Goal: Submit feedback/report problem: Submit feedback/report problem

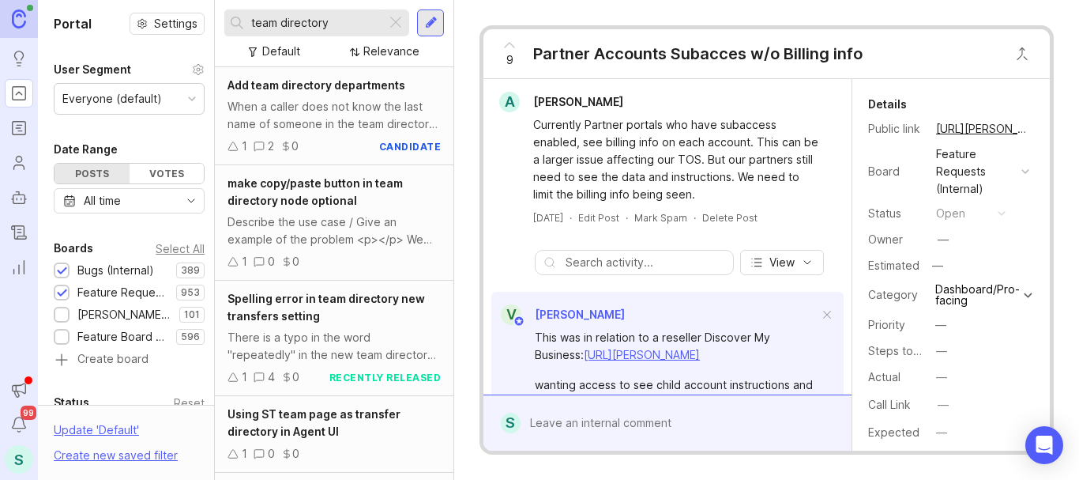
type input "team directory"
click at [427, 23] on div at bounding box center [431, 23] width 13 height 14
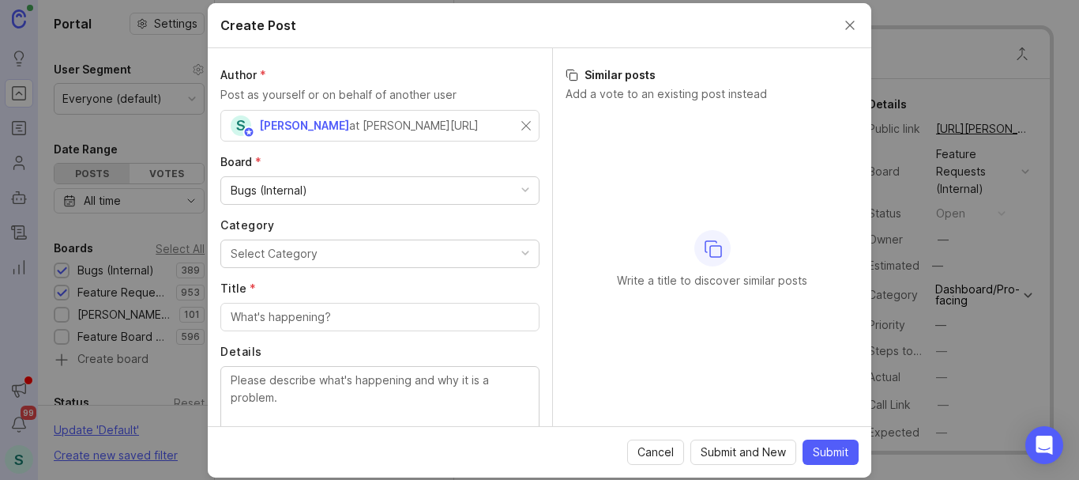
click at [260, 247] on div "Select Category" at bounding box center [274, 253] width 87 height 17
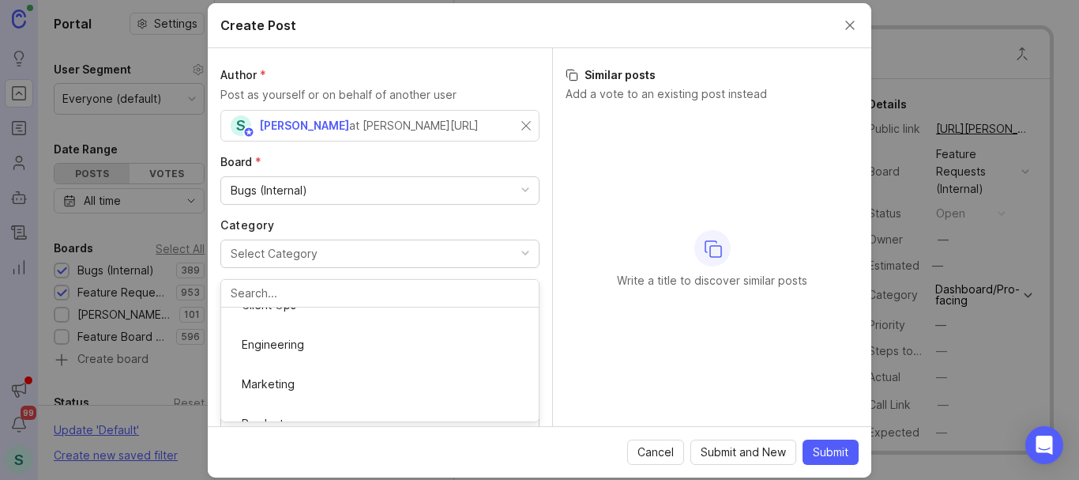
scroll to position [237, 0]
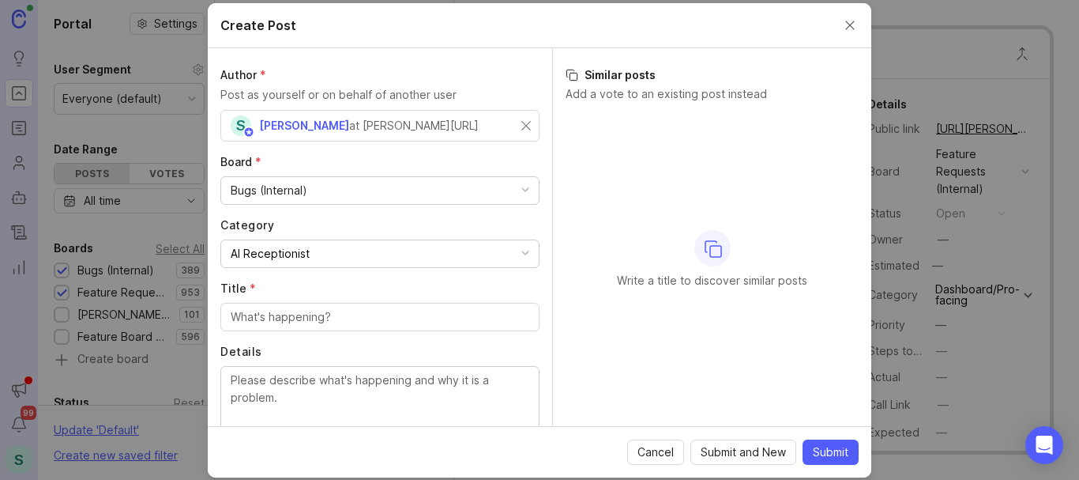
click at [262, 324] on input "Title *" at bounding box center [380, 316] width 299 height 17
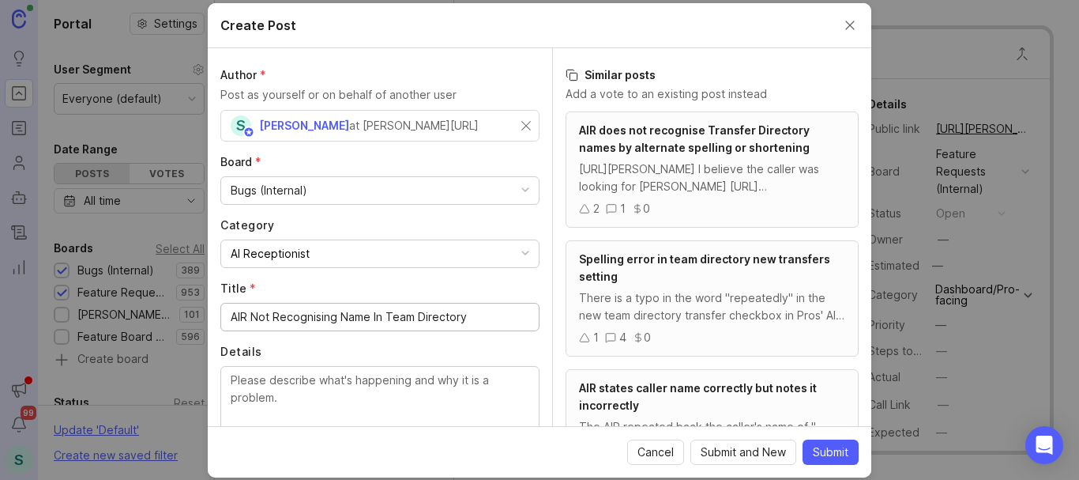
click at [312, 311] on input "AIR Not Recognising Name In Team Directory" at bounding box center [380, 316] width 299 height 17
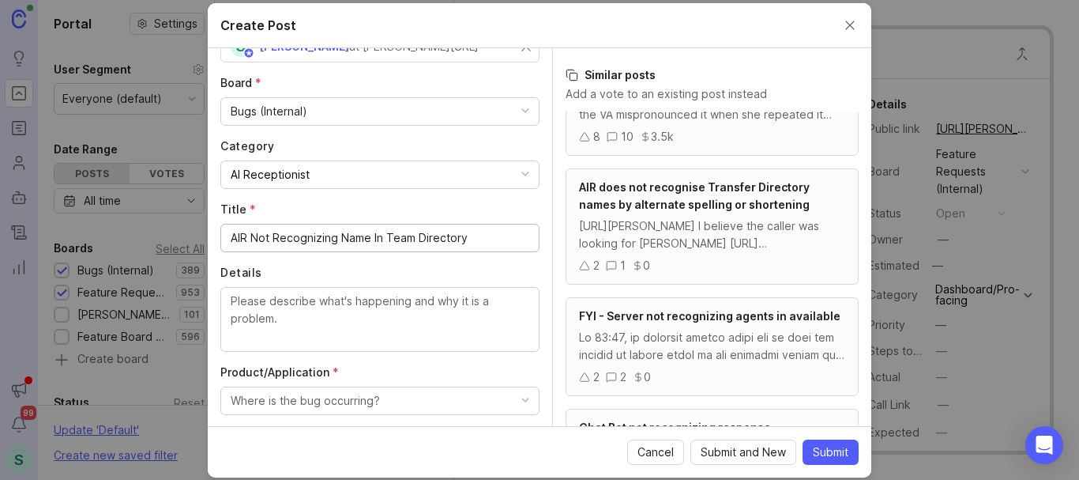
scroll to position [79, 0]
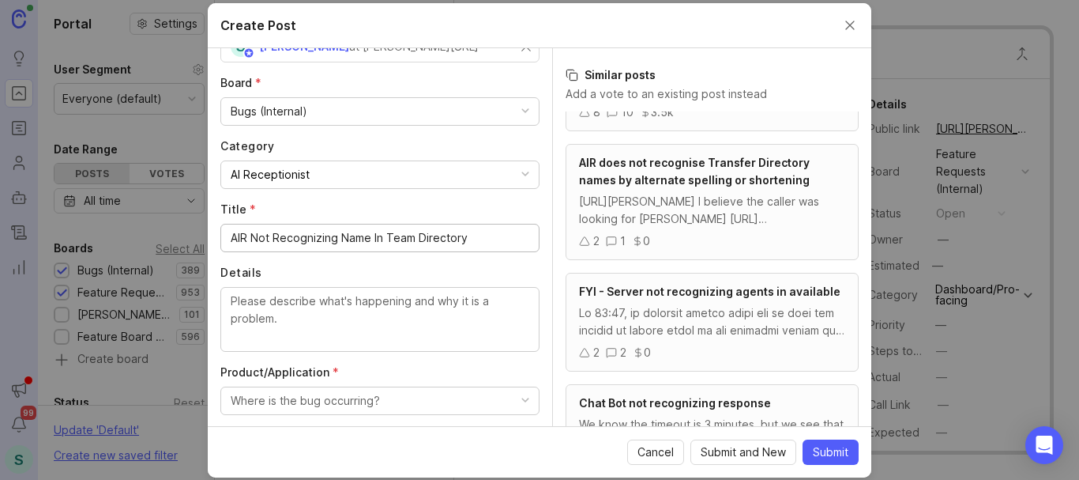
type input "AIR Not Recognizing Name In Team Directory"
click at [657, 185] on span "AIR does not recognise Transfer Directory names by alternate spelling or shorte…" at bounding box center [694, 171] width 231 height 31
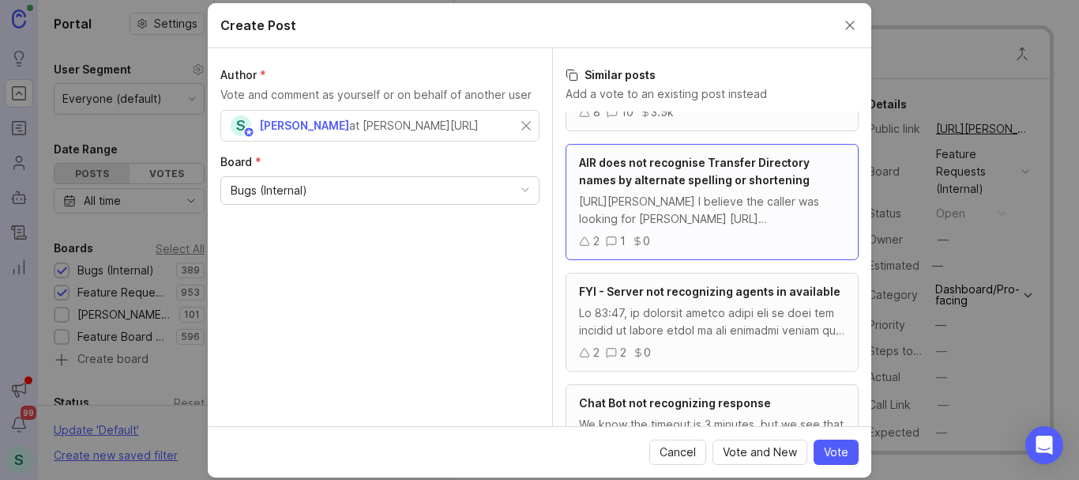
scroll to position [0, 0]
click at [657, 173] on span "AIR does not recognise Transfer Directory names by alternate spelling or shorte…" at bounding box center [694, 171] width 231 height 31
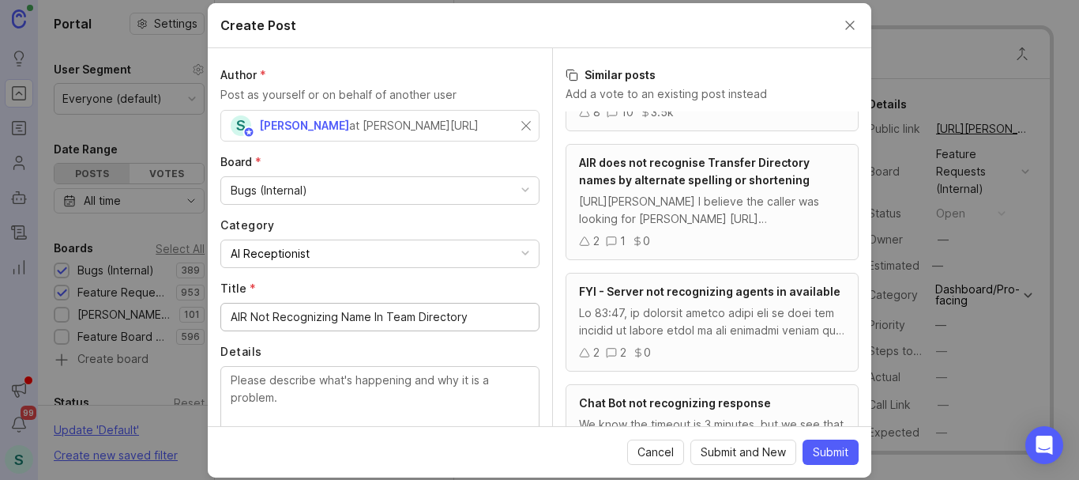
click at [657, 173] on span "AIR does not recognise Transfer Directory names by alternate spelling or shorte…" at bounding box center [694, 171] width 231 height 31
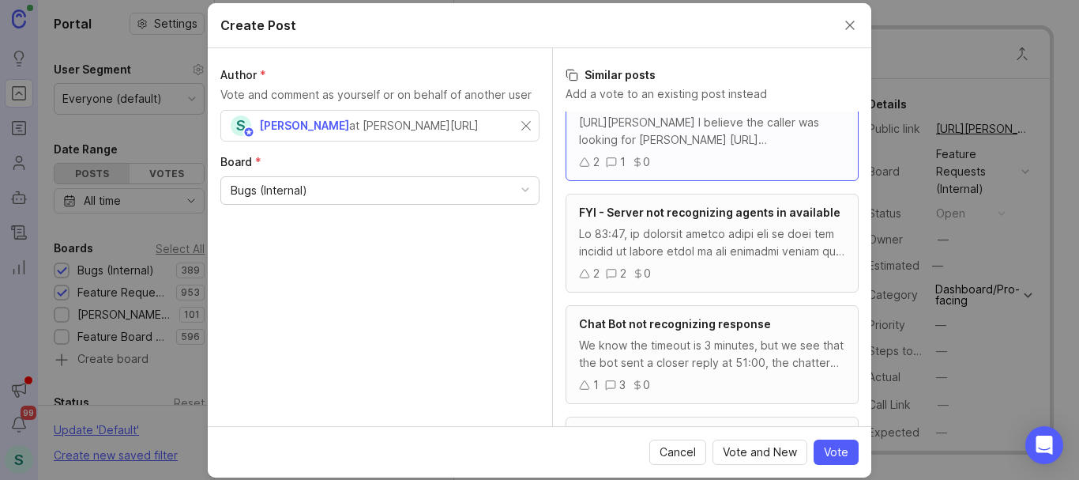
scroll to position [79, 0]
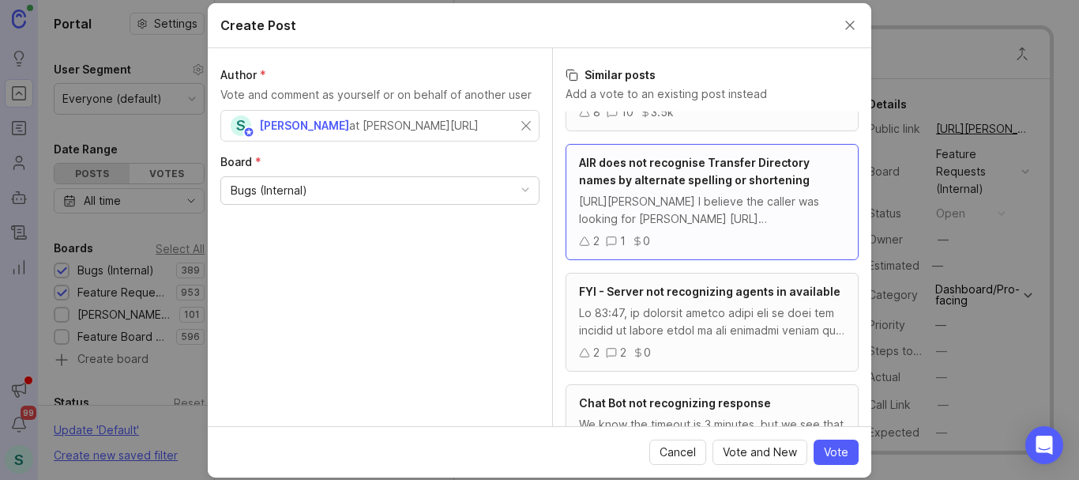
click at [664, 450] on span "Cancel" at bounding box center [678, 452] width 36 height 16
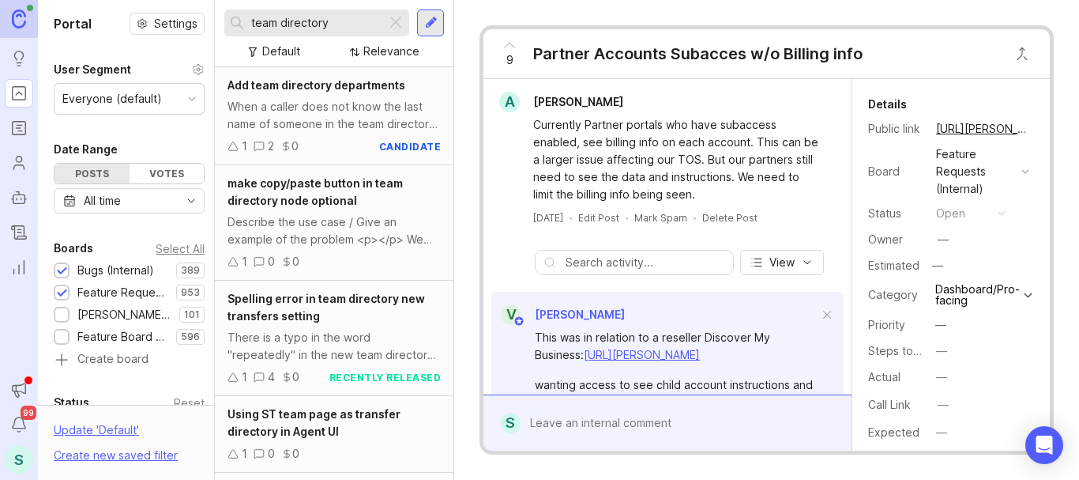
click at [431, 18] on div at bounding box center [431, 23] width 13 height 14
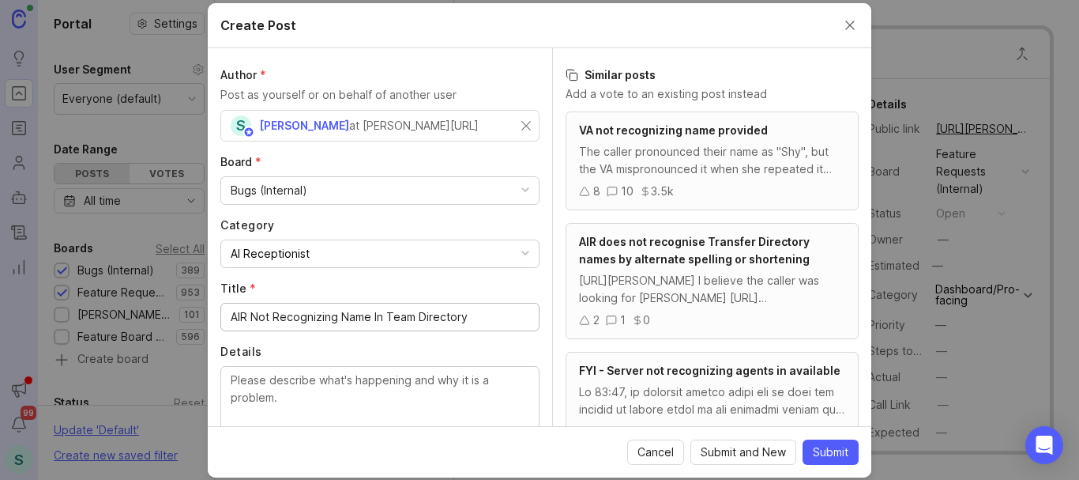
scroll to position [158, 0]
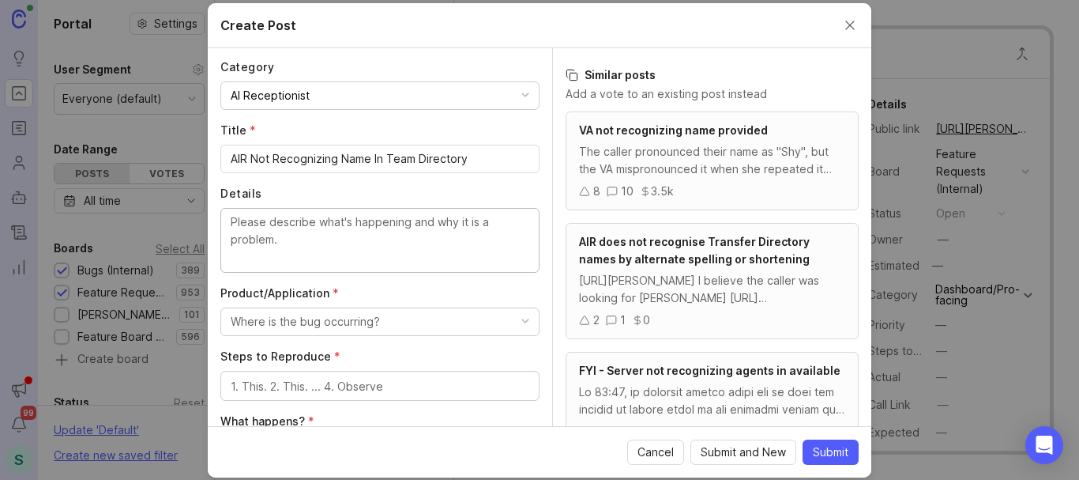
click at [276, 224] on textarea "Details" at bounding box center [380, 239] width 299 height 52
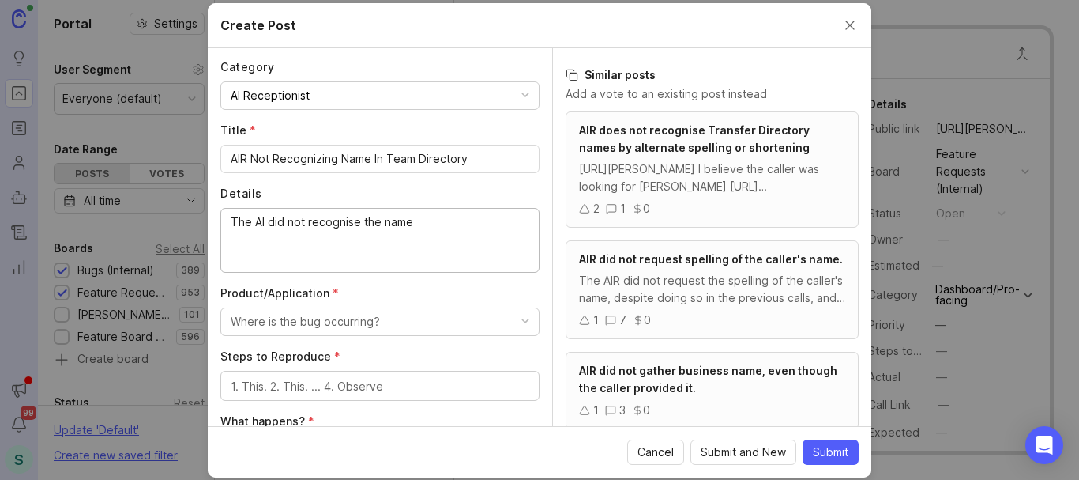
click at [323, 219] on textarea "The AI did not recognise the name" at bounding box center [380, 239] width 299 height 52
click at [0, 0] on lt-span "recogni z e" at bounding box center [0, 0] width 0 height 0
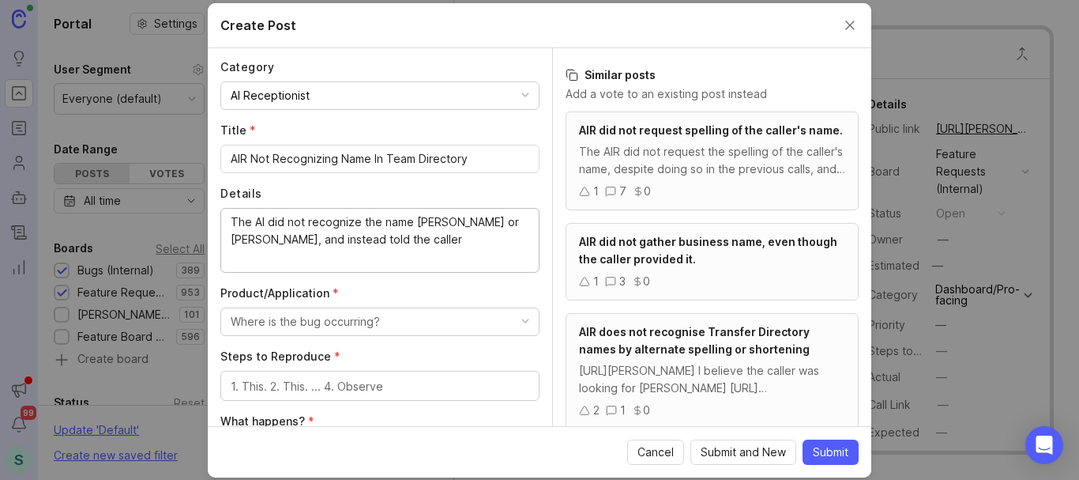
click at [426, 236] on textarea "The AI did not recognize the name [PERSON_NAME] or [PERSON_NAME], and instead t…" at bounding box center [380, 239] width 299 height 52
paste textarea "The AI receptionist clarified that there was no [PERSON_NAME] or extension '+1 …"
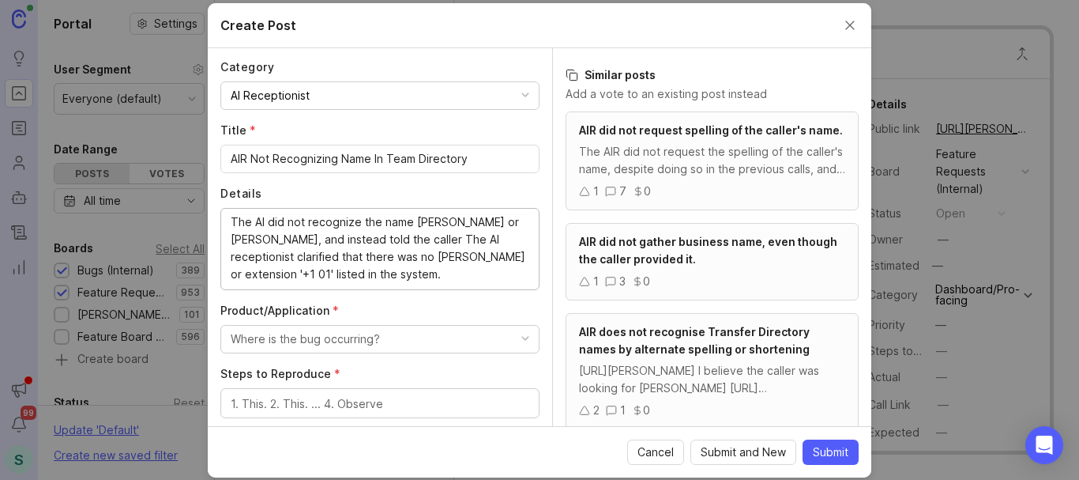
drag, startPoint x: 298, startPoint y: 255, endPoint x: 417, endPoint y: 241, distance: 120.2
click at [417, 241] on textarea "The AI did not recognize the name [PERSON_NAME] or [PERSON_NAME], and instead t…" at bounding box center [380, 248] width 299 height 70
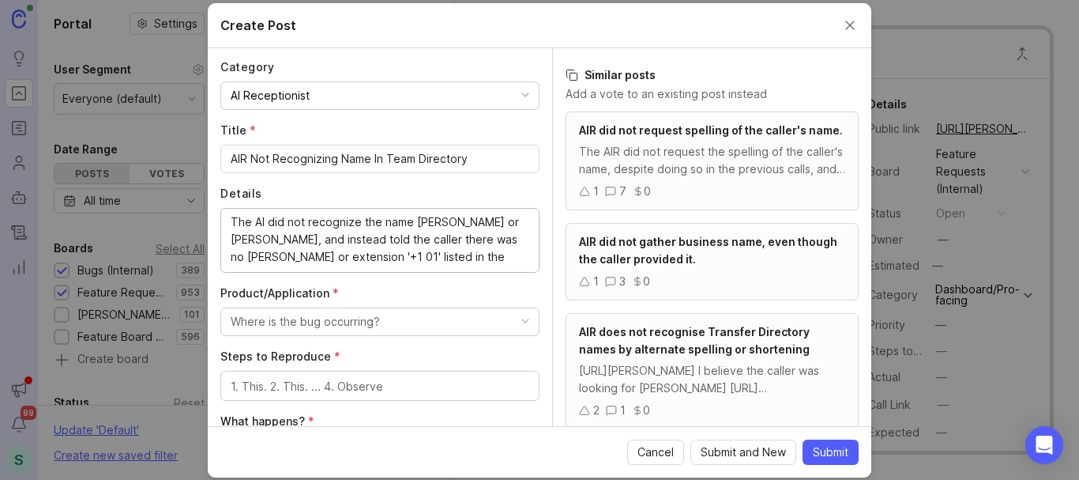
click at [448, 256] on textarea "The AI did not recognize the name [PERSON_NAME] or [PERSON_NAME], and instead t…" at bounding box center [380, 239] width 299 height 52
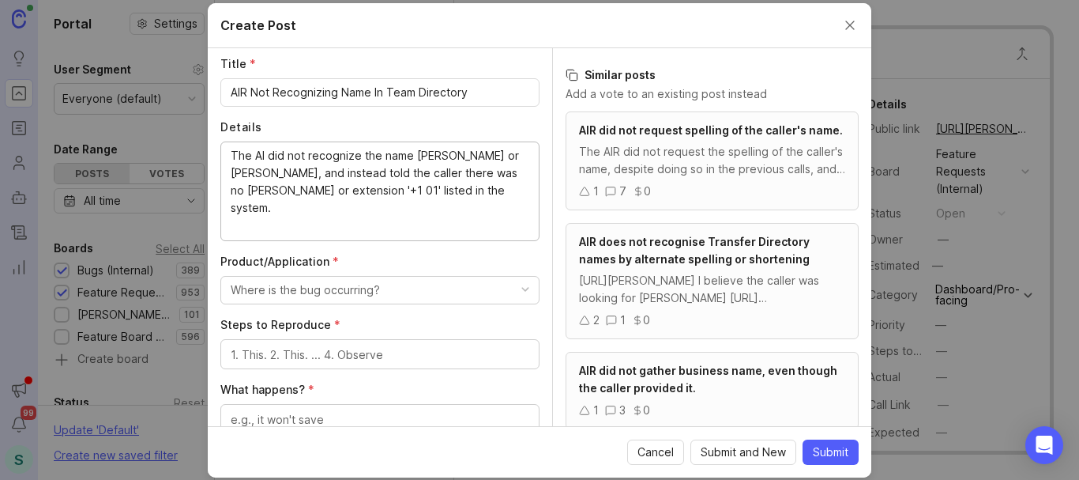
scroll to position [316, 0]
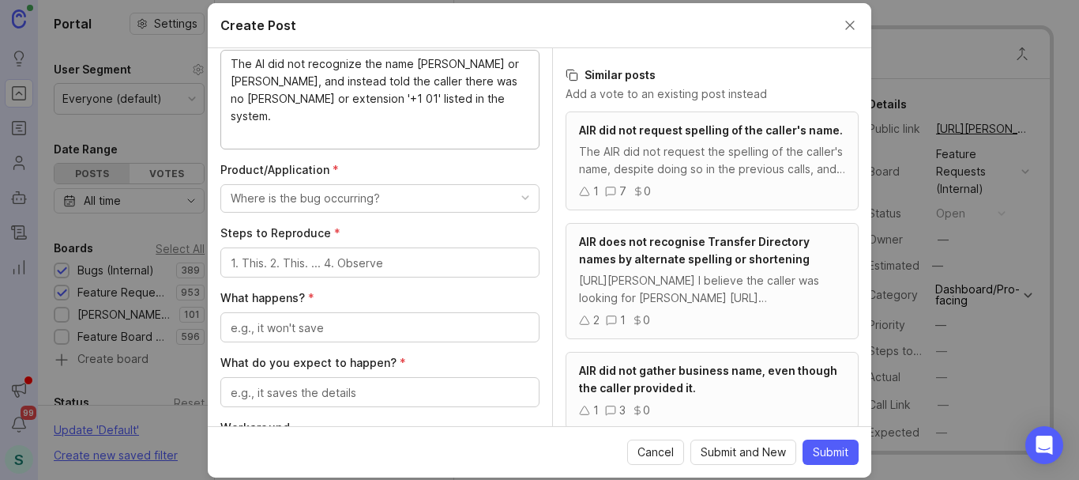
type textarea "The AI did not recognize the name [PERSON_NAME] or [PERSON_NAME], and instead t…"
click at [333, 194] on div "Where is the bug occurring?" at bounding box center [305, 198] width 149 height 17
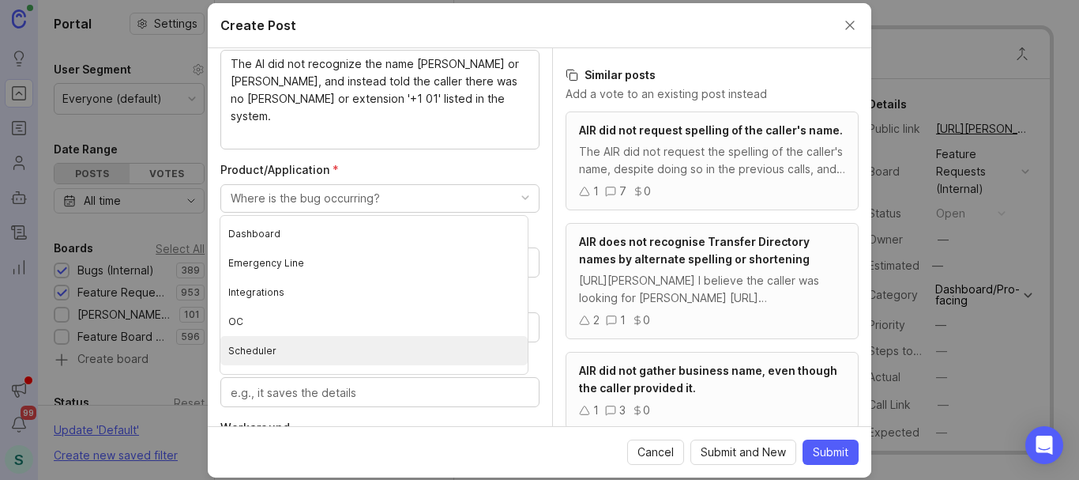
scroll to position [193, 0]
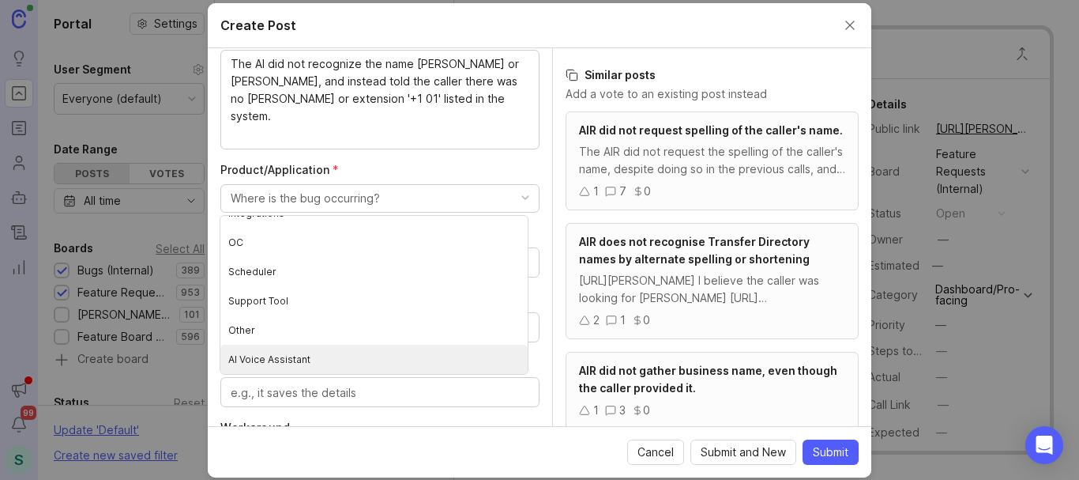
click at [282, 357] on Assistant "AI Voice Assistant" at bounding box center [373, 358] width 307 height 29
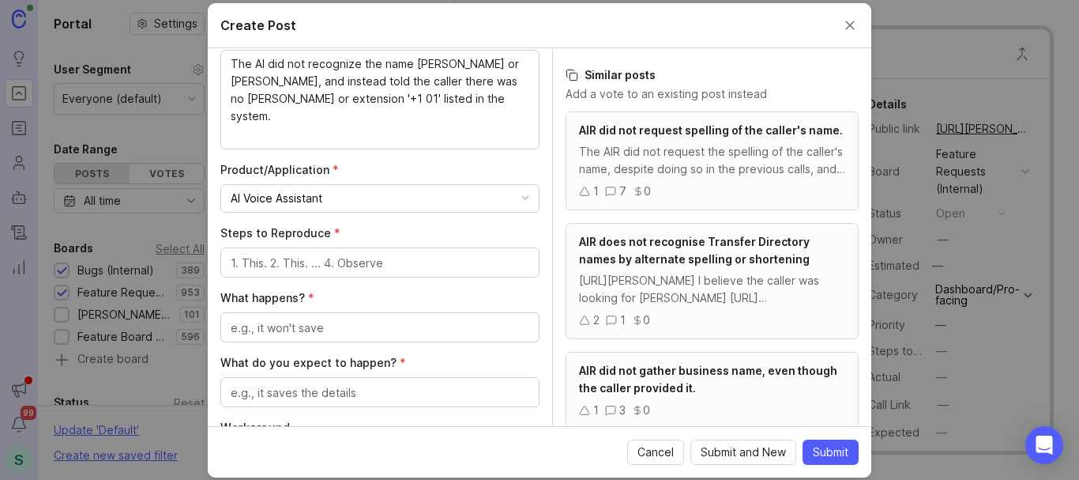
click at [309, 262] on textarea "Steps to Reproduce *" at bounding box center [380, 262] width 299 height 17
drag, startPoint x: 457, startPoint y: 62, endPoint x: 269, endPoint y: 86, distance: 188.9
click at [340, 261] on textarea "Ask for [PERSON_NAME] or" at bounding box center [380, 262] width 299 height 17
paste textarea "[PERSON_NAME]"
type textarea "Ask for [PERSON_NAME] or [PERSON_NAME]"
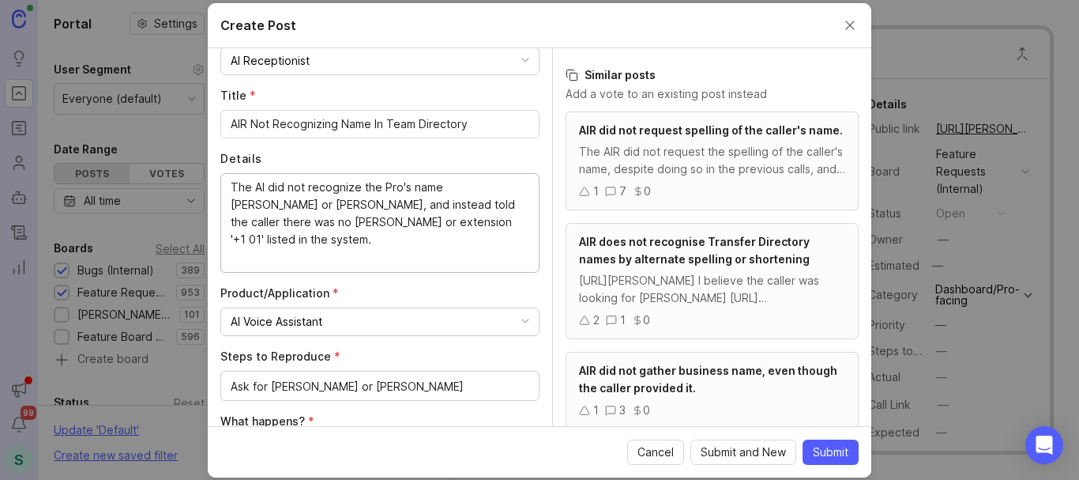
drag, startPoint x: 273, startPoint y: 81, endPoint x: 467, endPoint y: 174, distance: 215.2
click at [467, 174] on div "The AI did not recognize the Pro's name [PERSON_NAME] or [PERSON_NAME], and ins…" at bounding box center [379, 223] width 319 height 100
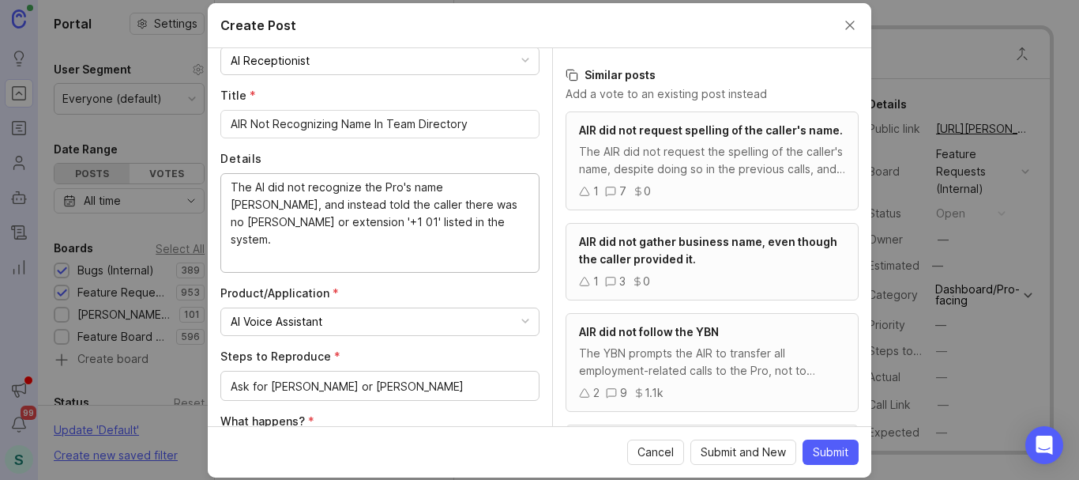
click at [515, 205] on textarea "The AI did not recognize the Pro's name [PERSON_NAME], and instead told the cal…" at bounding box center [380, 222] width 299 height 87
drag, startPoint x: 269, startPoint y: 222, endPoint x: 224, endPoint y: 222, distance: 45.0
click at [224, 222] on div "The AI did not recognize the Pro's name [PERSON_NAME], and instead told the cal…" at bounding box center [379, 223] width 319 height 100
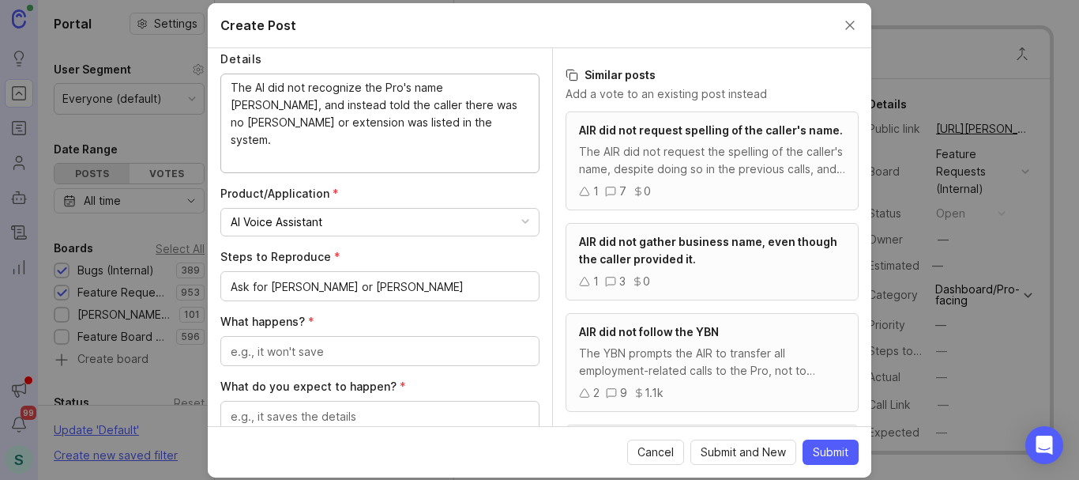
scroll to position [351, 0]
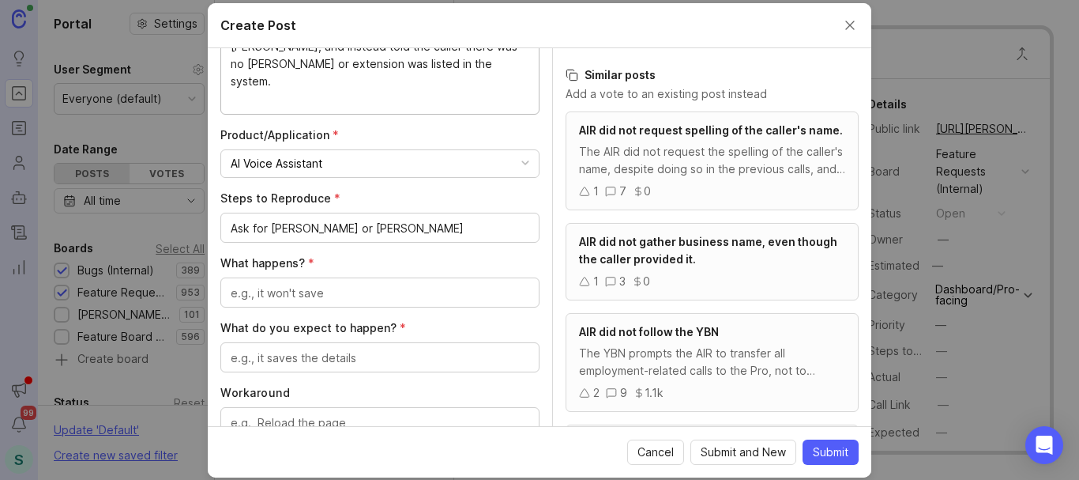
type textarea "The AI did not recognize the Pro's name [PERSON_NAME], and instead told the cal…"
click at [296, 292] on textarea "What happens? *" at bounding box center [380, 292] width 299 height 17
type textarea "AI advised they are not in the system"
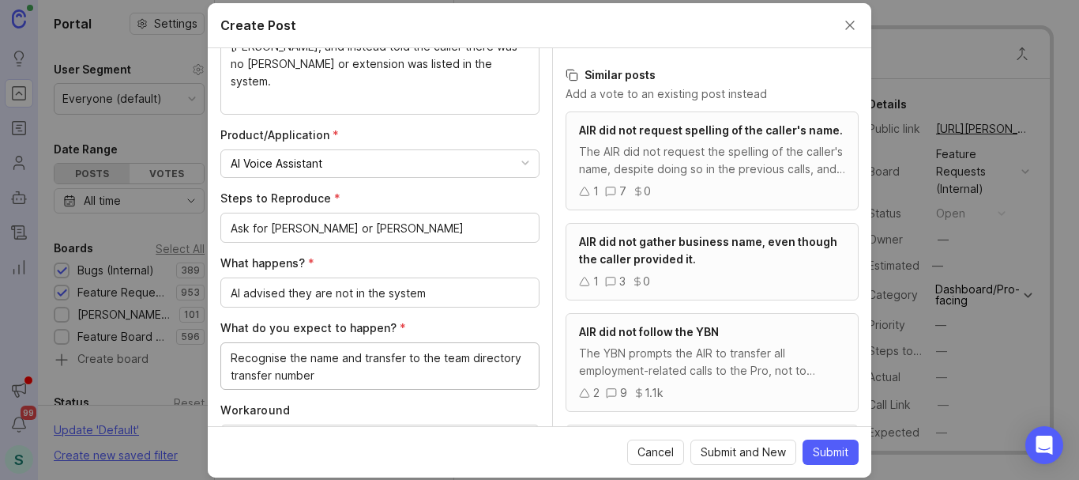
click at [264, 363] on textarea "Recognise the name and transfer to the team directory transfer number" at bounding box center [380, 366] width 299 height 35
click at [0, 0] on lt-span "Recogni z e" at bounding box center [0, 0] width 0 height 0
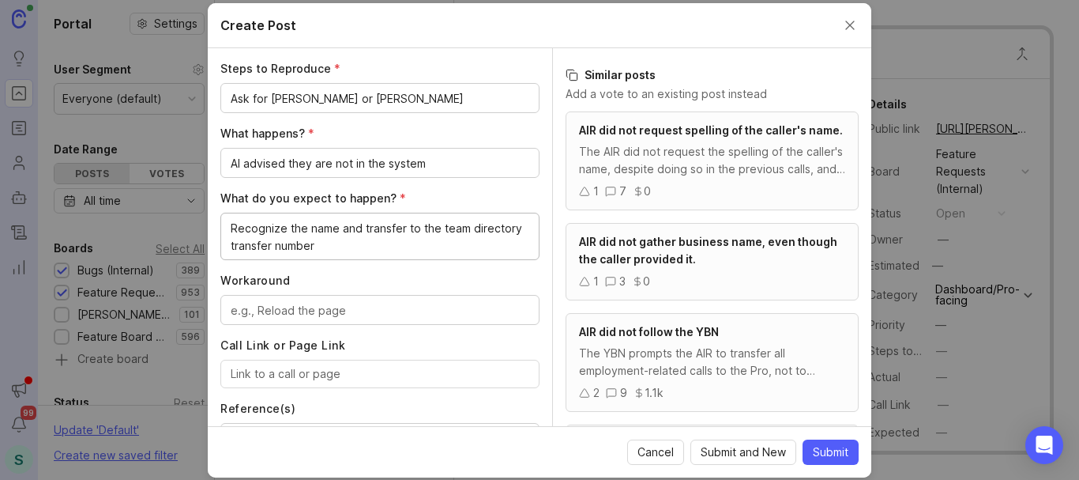
scroll to position [509, 0]
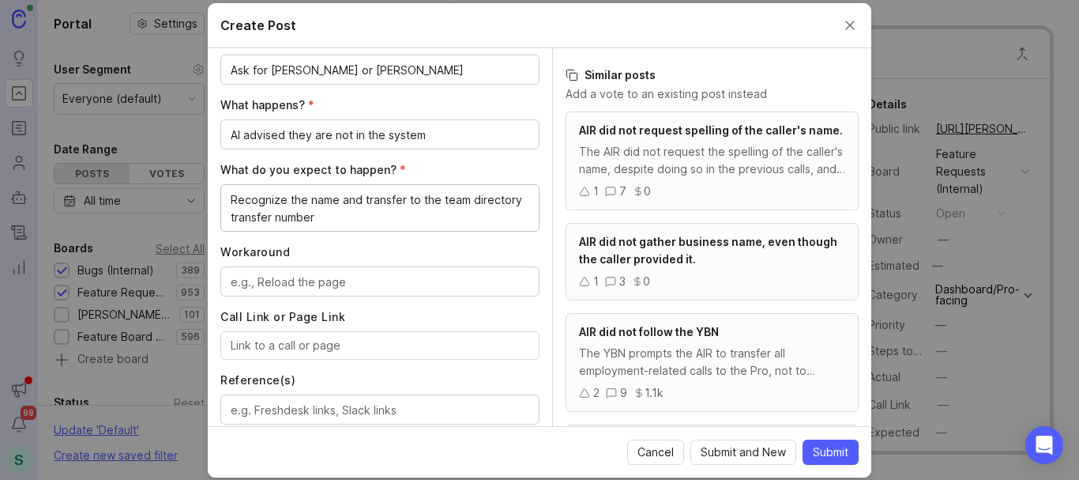
type textarea "Recognize the name and transfer to the team directory transfer number"
click at [268, 274] on textarea "Workaround" at bounding box center [380, 281] width 299 height 17
type textarea "none"
click at [306, 353] on input "Call Link or Page Link" at bounding box center [380, 345] width 299 height 17
paste input "[URL][PERSON_NAME]"
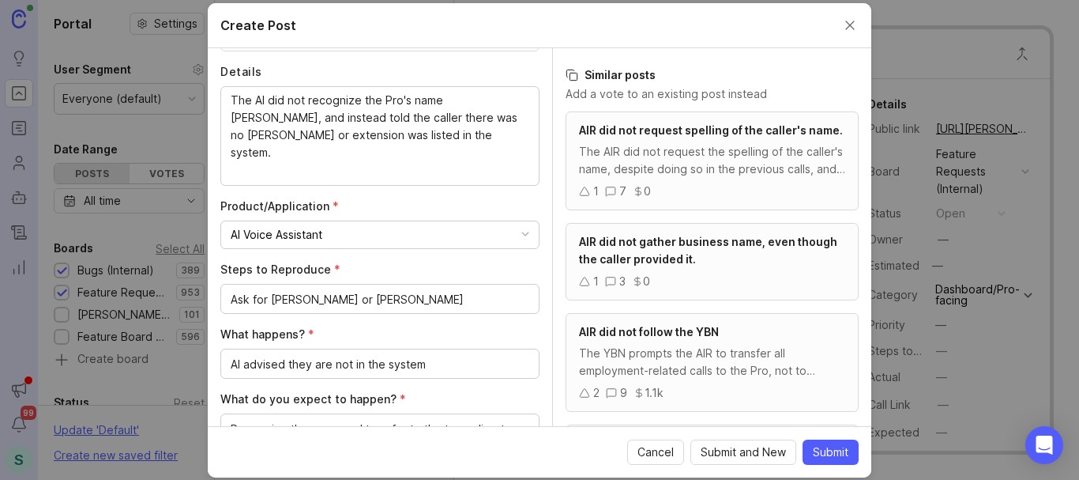
scroll to position [272, 0]
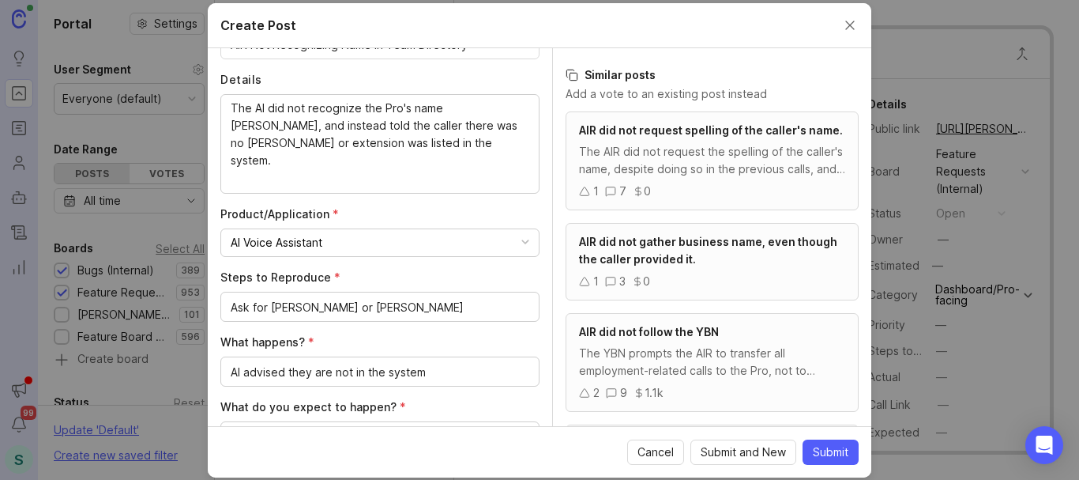
type input "[URL][PERSON_NAME]"
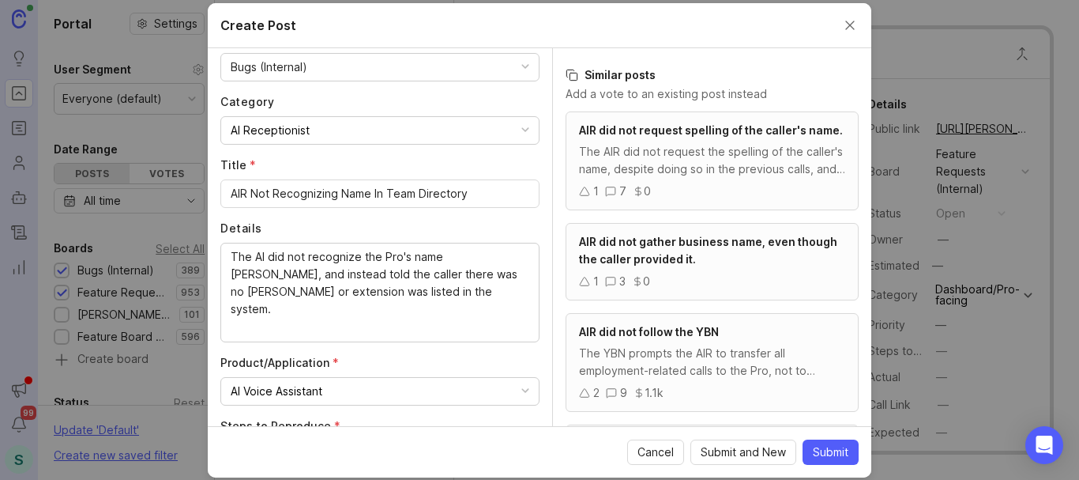
scroll to position [114, 0]
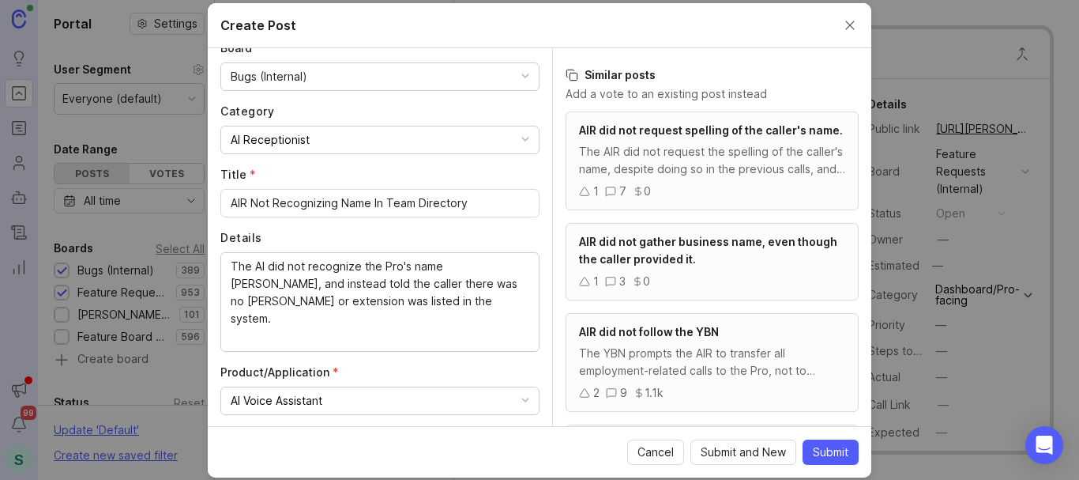
click at [220, 265] on div "The AI did not recognize the Pro's name [PERSON_NAME], and instead told the cal…" at bounding box center [379, 302] width 319 height 100
click at [224, 265] on div "The AI did not recognize the Pro's name [PERSON_NAME], and instead told the cal…" at bounding box center [379, 302] width 319 height 100
click at [231, 269] on textarea "The AI did not recognize the Pro's name [PERSON_NAME], and instead told the cal…" at bounding box center [380, 301] width 299 height 87
paste textarea "[PERSON_NAME]"
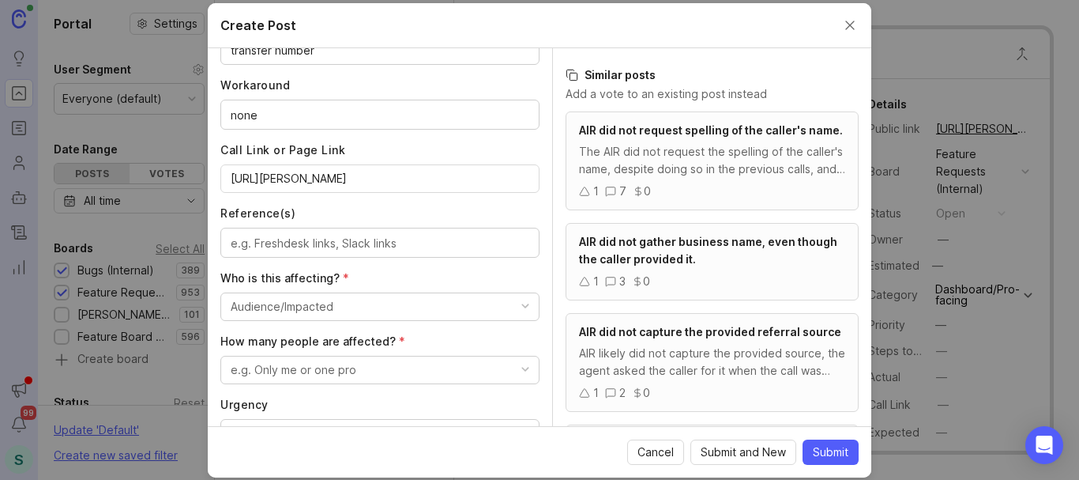
scroll to position [746, 0]
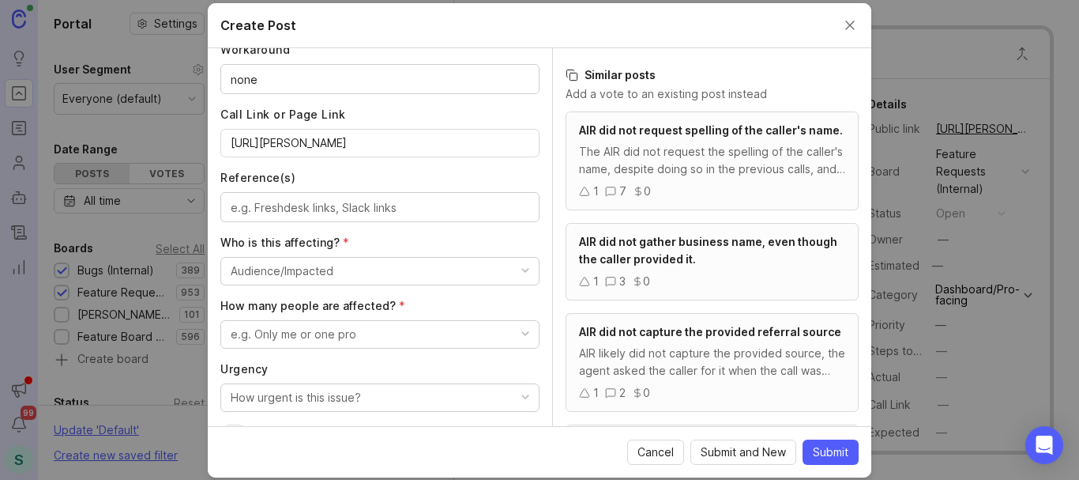
type textarea "Pro: [PERSON_NAME] The AI did not recognize the Pro's name [PERSON_NAME], and i…"
click at [304, 259] on button "Audience/Impacted" at bounding box center [379, 271] width 319 height 28
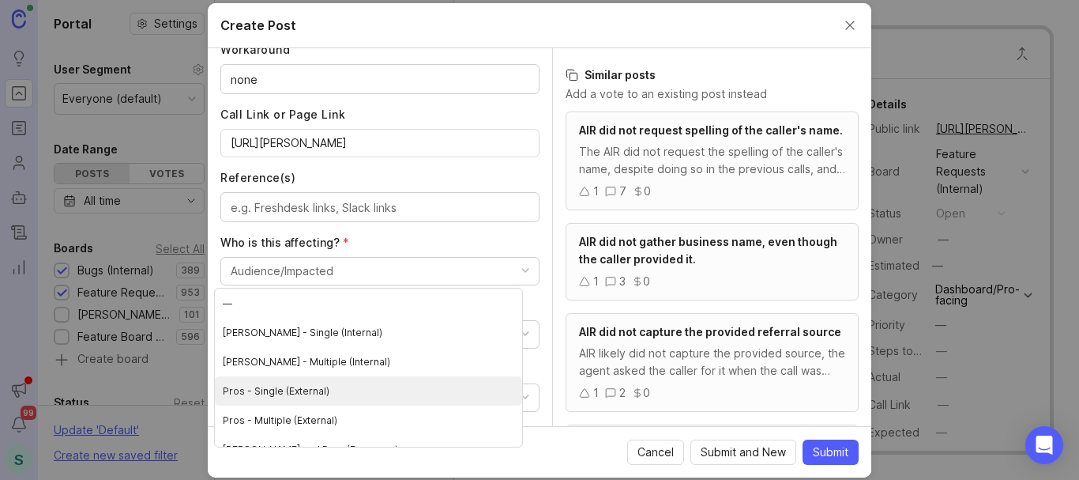
click at [316, 392] on \(External\) "Pros - Single (External)" at bounding box center [368, 390] width 307 height 29
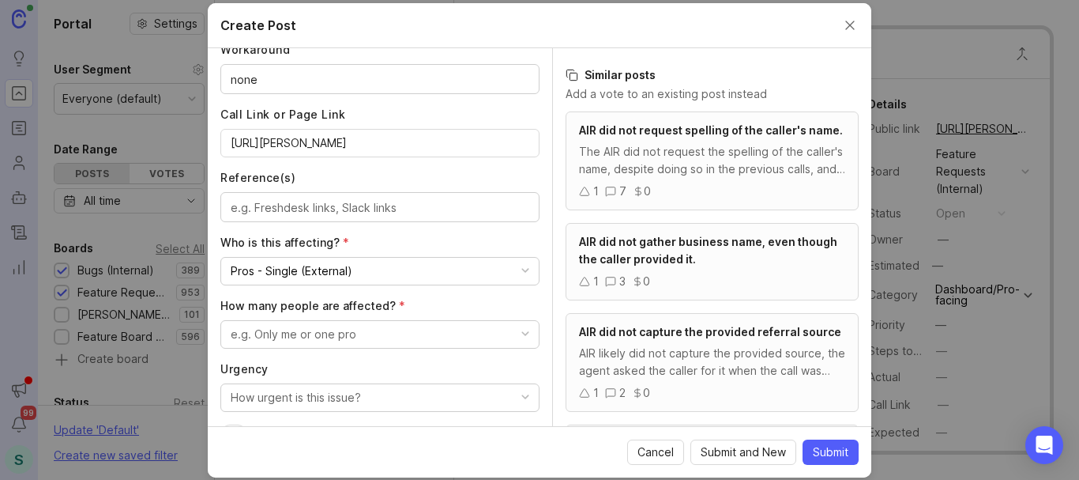
click at [316, 337] on div "e.g. Only me or one pro" at bounding box center [294, 334] width 126 height 17
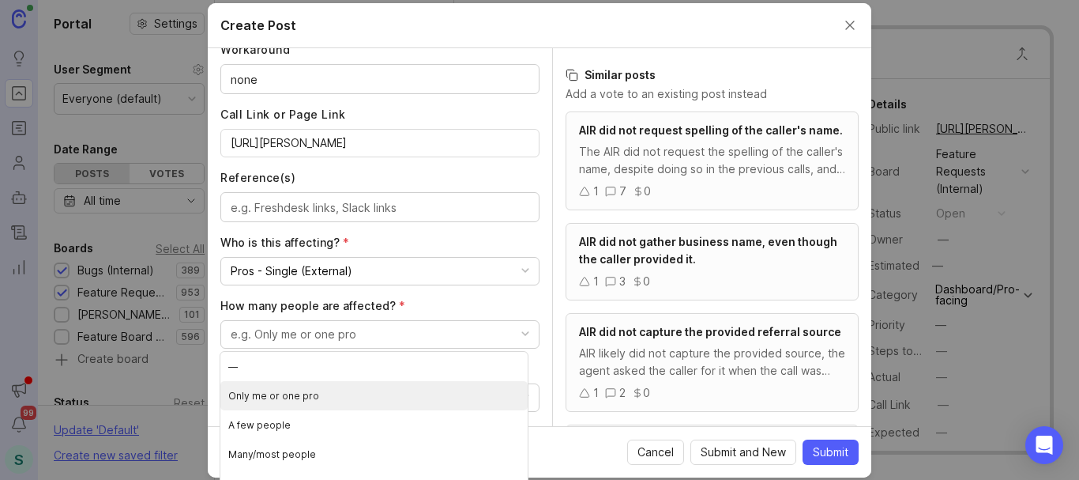
click at [322, 395] on pro "Only me or one pro" at bounding box center [373, 395] width 307 height 29
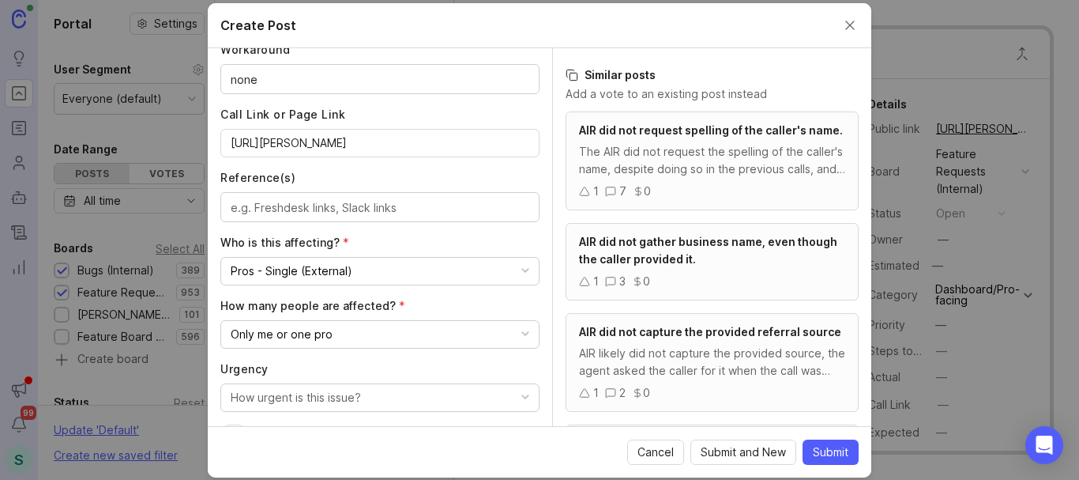
click at [309, 390] on div "How urgent is this issue?" at bounding box center [296, 397] width 130 height 17
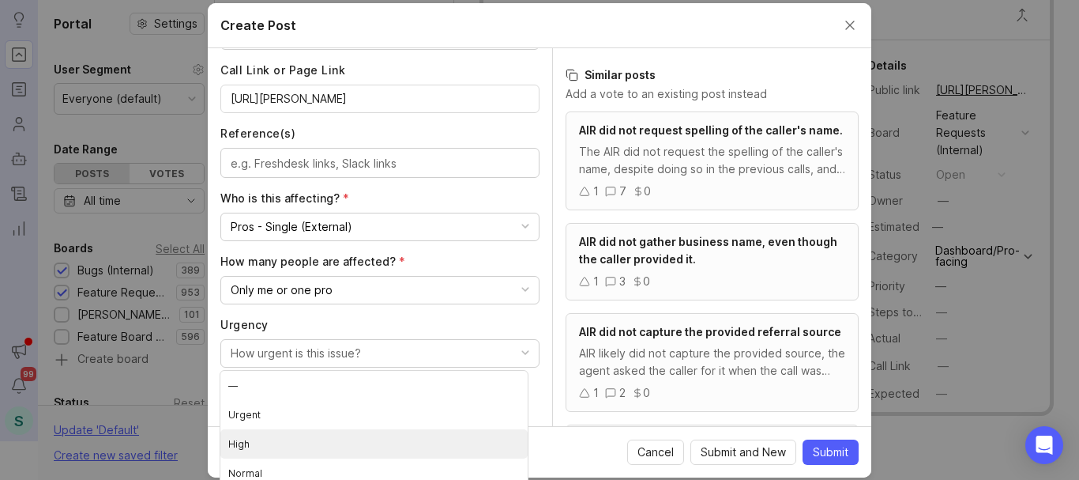
scroll to position [47, 0]
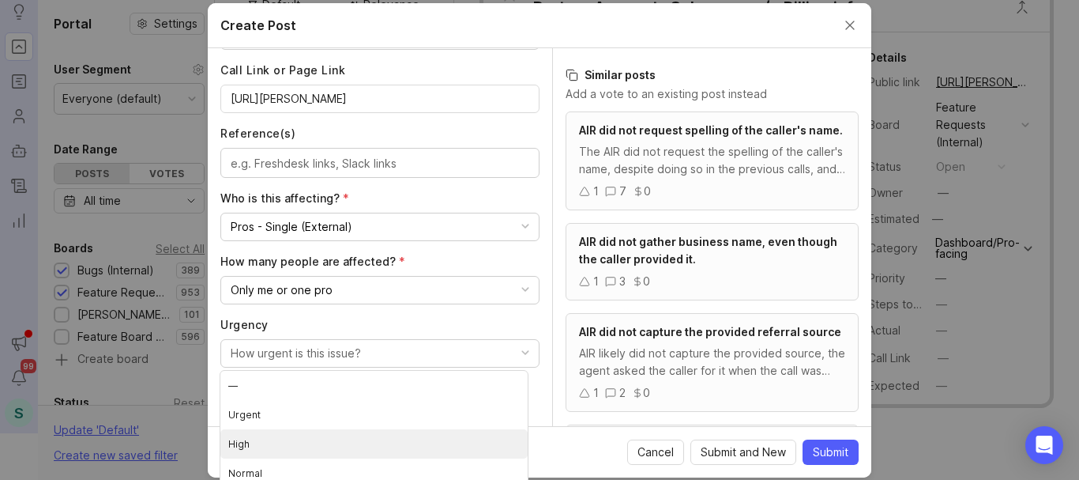
click at [261, 449] on li "High" at bounding box center [373, 443] width 307 height 29
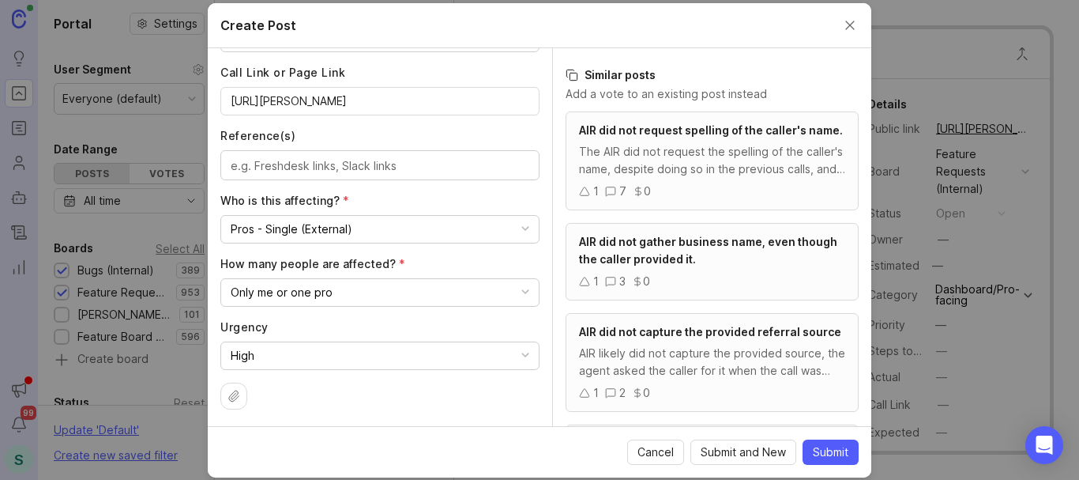
scroll to position [790, 0]
click at [826, 446] on span "Submit" at bounding box center [831, 452] width 36 height 16
